Goal: Go to known website: Go to known website

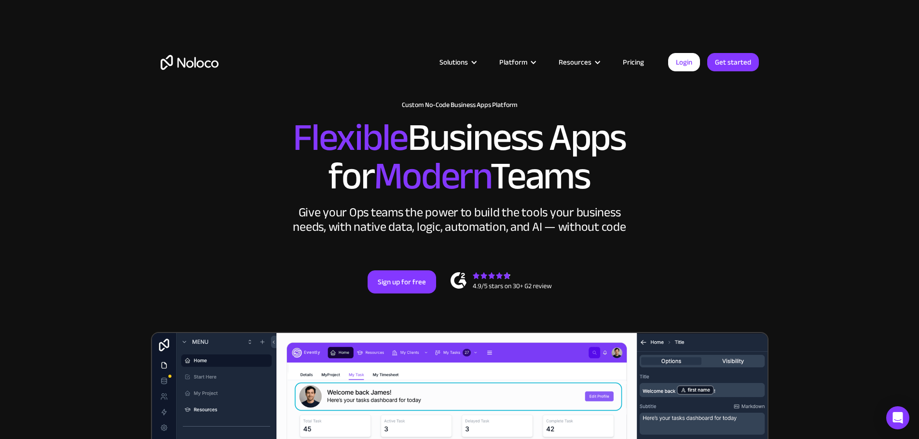
click at [96, 169] on section "New: Connect Noloco to Stripe Custom No-Code Business Apps Platform Flexible Bu…" at bounding box center [459, 386] width 919 height 772
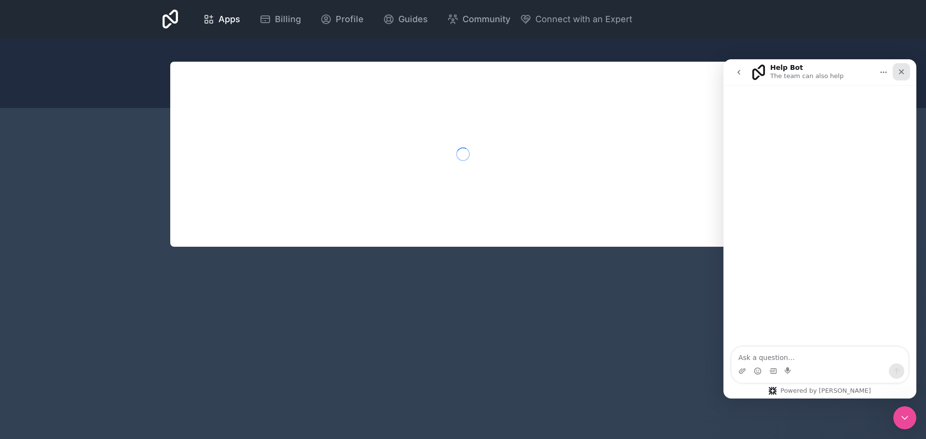
click at [901, 72] on icon "Close" at bounding box center [901, 71] width 5 height 5
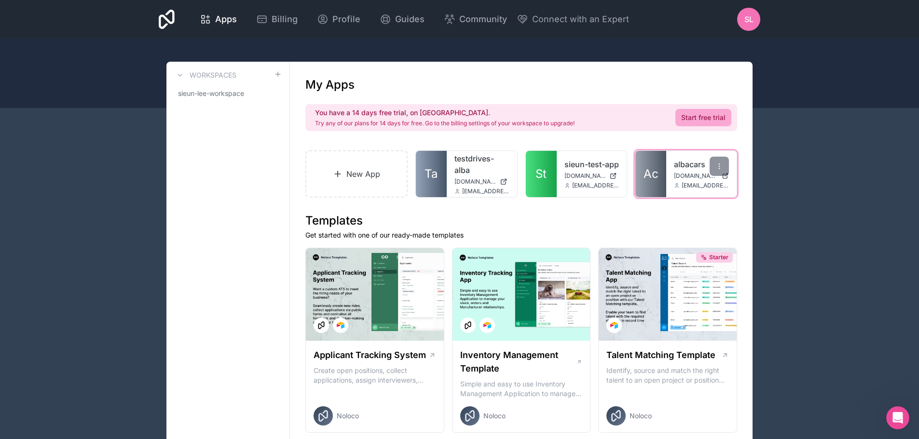
click at [658, 184] on link "Ac" at bounding box center [650, 174] width 31 height 46
